Goal: Check status: Check status

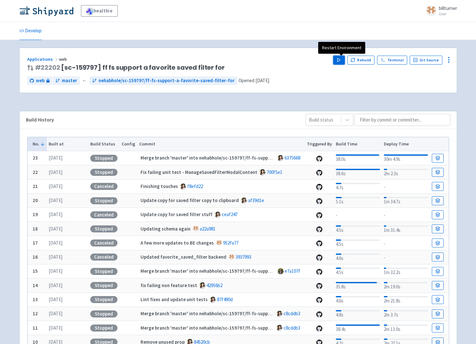
click at [340, 60] on polygon "button" at bounding box center [338, 60] width 3 height 4
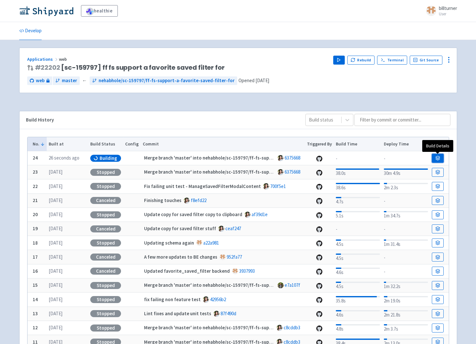
click at [435, 156] on icon at bounding box center [437, 158] width 5 height 5
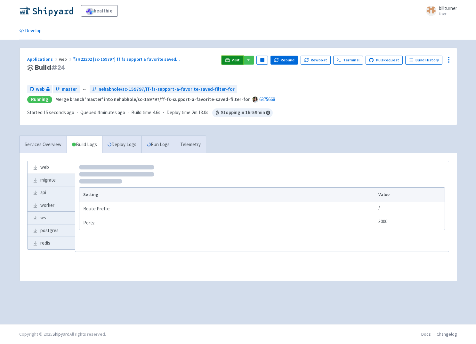
click at [240, 61] on span "Visit" at bounding box center [236, 60] width 8 height 5
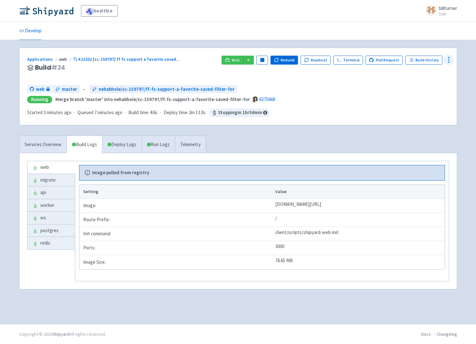
click at [447, 59] on icon at bounding box center [449, 60] width 8 height 8
click at [427, 86] on span "Data Dashboard" at bounding box center [420, 85] width 32 height 9
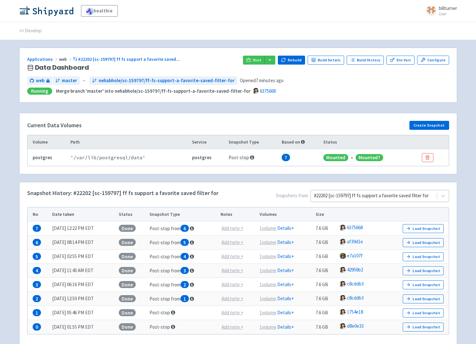
click at [332, 199] on div at bounding box center [374, 196] width 120 height 9
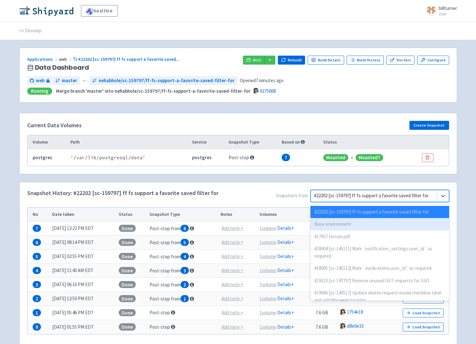
click at [327, 222] on div "Base environment" at bounding box center [379, 224] width 139 height 12
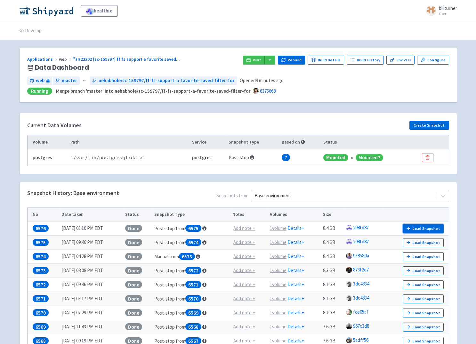
click at [422, 228] on button "Load Snapshot" at bounding box center [423, 228] width 41 height 9
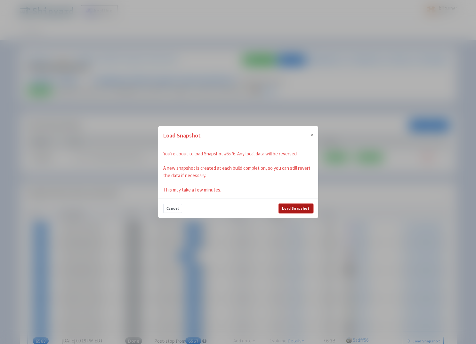
click at [287, 208] on button "Load Snapshot" at bounding box center [296, 208] width 34 height 9
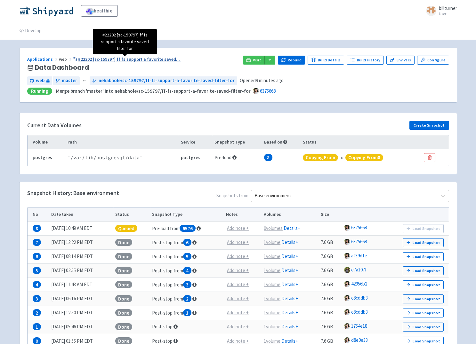
click at [102, 58] on span "#22202 [sc-159797] ff fs support a favorite saved ..." at bounding box center [129, 59] width 102 height 6
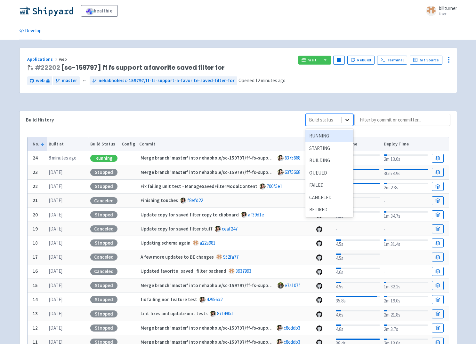
click at [348, 117] on icon at bounding box center [347, 120] width 6 height 6
click at [321, 172] on div "QUEUED" at bounding box center [329, 173] width 48 height 12
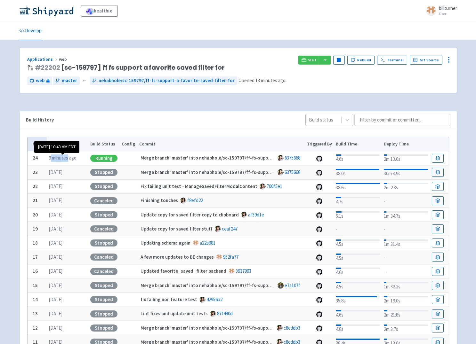
drag, startPoint x: 58, startPoint y: 160, endPoint x: 69, endPoint y: 160, distance: 10.9
click at [68, 160] on time "9 minutes ago" at bounding box center [63, 158] width 28 height 6
click at [69, 160] on time "9 minutes ago" at bounding box center [63, 158] width 28 height 6
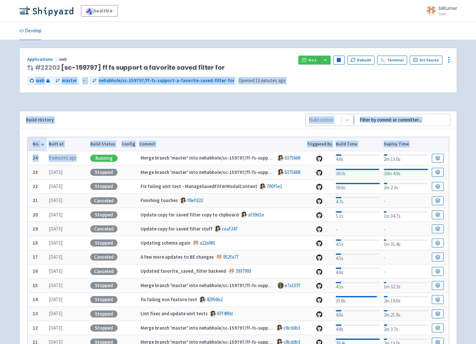
drag, startPoint x: 80, startPoint y: 159, endPoint x: 7, endPoint y: 99, distance: 94.6
click at [7, 100] on div "healthie billturner User Profile Sign out Develop" at bounding box center [238, 202] width 476 height 404
click at [7, 99] on div "healthie billturner User Profile Sign out Develop" at bounding box center [238, 202] width 476 height 404
drag, startPoint x: 9, startPoint y: 99, endPoint x: 28, endPoint y: 230, distance: 132.2
click at [27, 223] on div "healthie billturner User Profile Sign out Develop" at bounding box center [238, 202] width 476 height 404
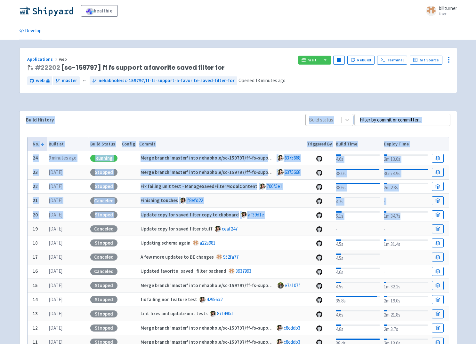
drag, startPoint x: 28, startPoint y: 230, endPoint x: 19, endPoint y: 111, distance: 119.4
click at [20, 116] on div "Build History Build status No. Built at Build Status Config Commit Triggered By…" at bounding box center [238, 241] width 438 height 261
click at [19, 111] on div "Build History Build status No. Built at Build Status Config Commit Triggered By…" at bounding box center [238, 245] width 438 height 269
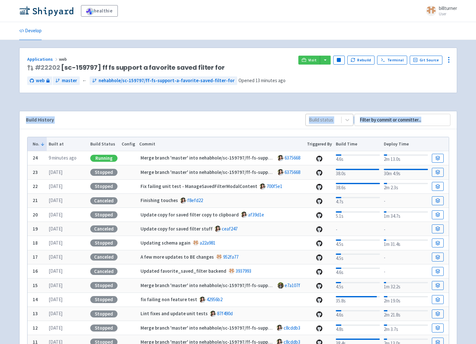
drag, startPoint x: 19, startPoint y: 111, endPoint x: 26, endPoint y: 240, distance: 129.1
click at [26, 240] on div "Build History Build status No. Built at Build Status Config Commit Triggered By…" at bounding box center [238, 245] width 438 height 269
drag, startPoint x: 65, startPoint y: 247, endPoint x: 11, endPoint y: 127, distance: 130.9
click at [11, 127] on div "healthie billturner User Profile Sign out Develop" at bounding box center [238, 202] width 476 height 404
click at [11, 119] on div "healthie billturner User Profile Sign out Develop" at bounding box center [238, 202] width 476 height 404
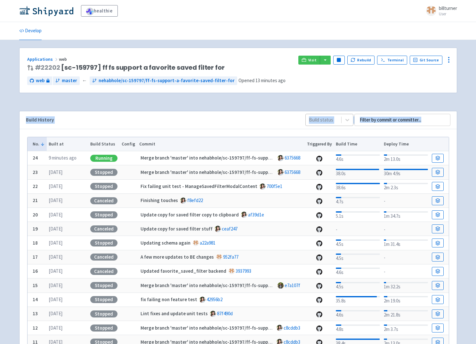
drag, startPoint x: 12, startPoint y: 111, endPoint x: 16, endPoint y: 238, distance: 127.7
click at [16, 227] on div "healthie billturner User Profile Sign out Develop" at bounding box center [238, 202] width 476 height 404
click at [15, 240] on div "Applications web # 22202 [sc-159797] ff fs support a favorite saved filter for …" at bounding box center [238, 222] width 448 height 349
click at [37, 36] on link "Develop" at bounding box center [30, 31] width 22 height 18
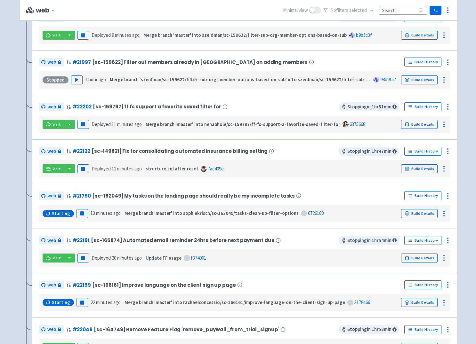
scroll to position [284, 0]
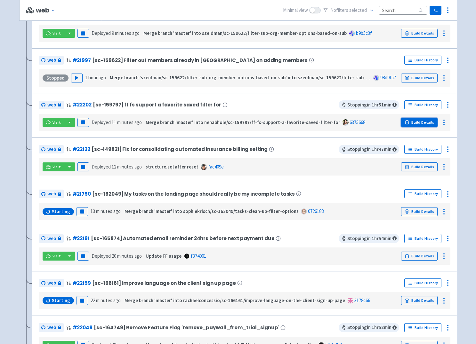
click at [410, 119] on link "Build Details" at bounding box center [419, 122] width 36 height 9
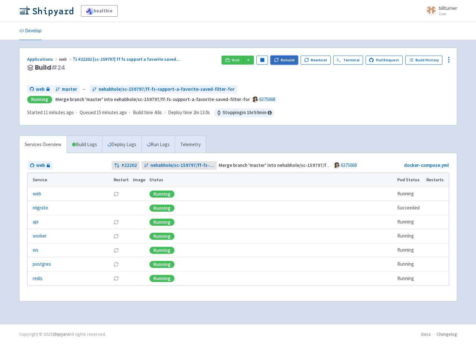
click at [293, 56] on button "Rebuild" at bounding box center [284, 60] width 28 height 9
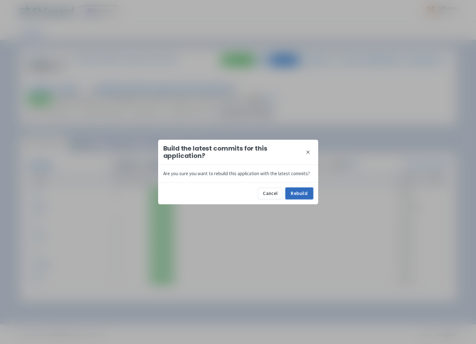
click at [300, 191] on button "Rebuild" at bounding box center [299, 194] width 28 height 12
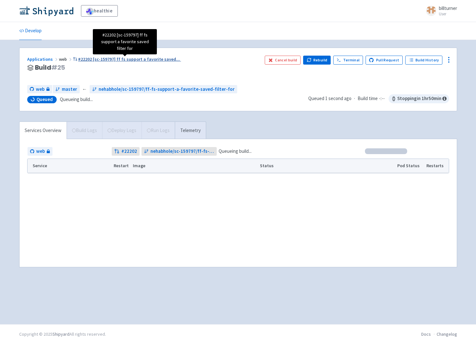
click at [133, 61] on span "#22202 [sc-159797] ff fs support a favorite saved ..." at bounding box center [129, 59] width 102 height 6
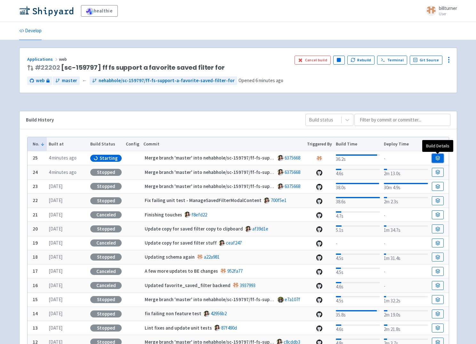
click at [441, 158] on link at bounding box center [438, 158] width 12 height 9
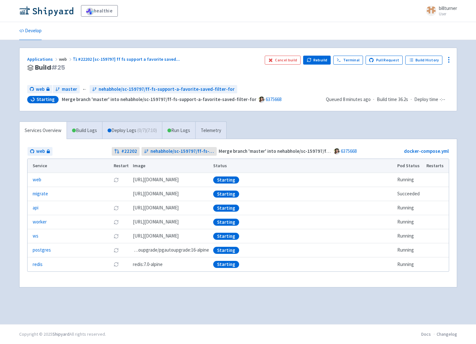
click at [287, 283] on div "web # 22202 nehabhole/sc-159797/ff-fs-support-a-favorite-saved-filter-for Merge…" at bounding box center [238, 213] width 437 height 148
click at [242, 305] on div "Applications web #22202 [sc-159797] ff fs support a favorite saved ... Build # …" at bounding box center [238, 182] width 438 height 269
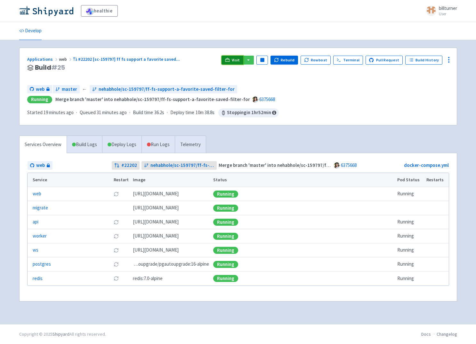
click at [237, 58] on span "Visit" at bounding box center [236, 60] width 8 height 5
